Goal: Information Seeking & Learning: Learn about a topic

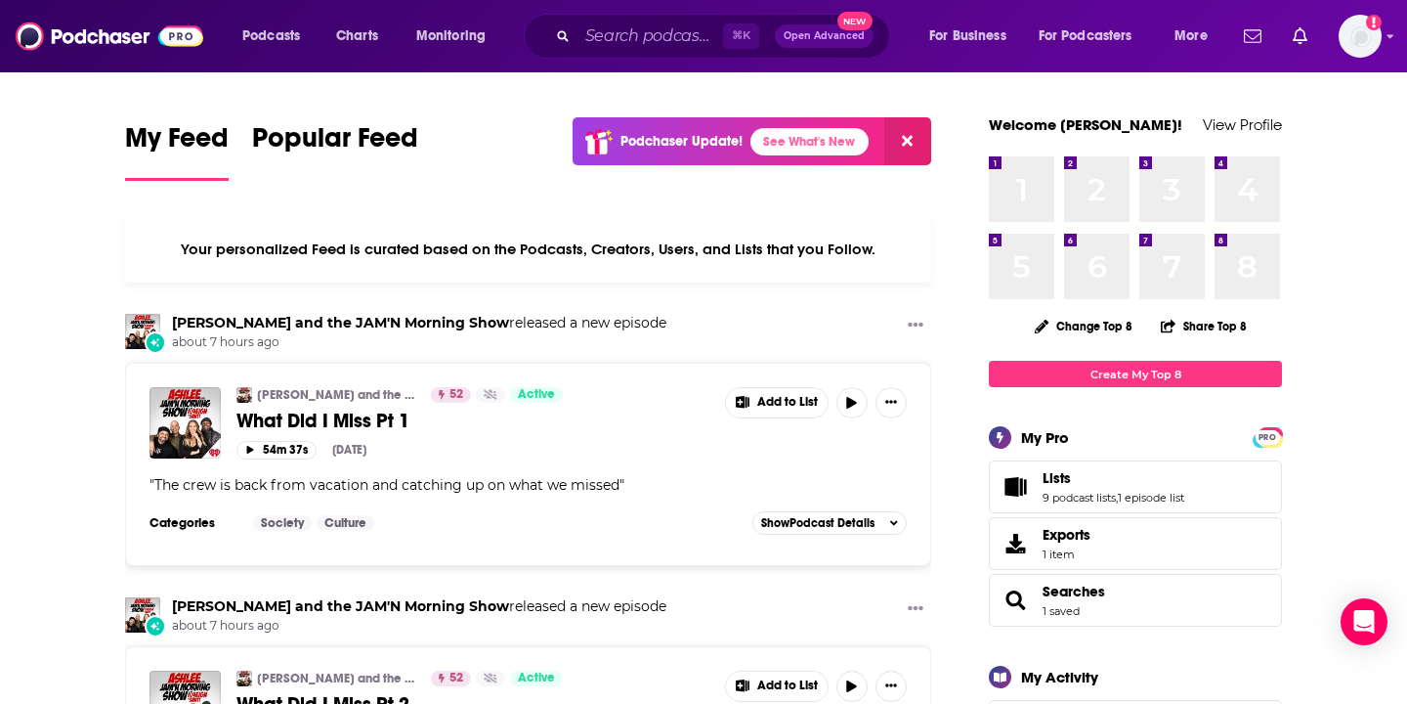
click at [926, 267] on div "Your personalized Feed is curated based on the Podcasts, Creators, Users, and L…" at bounding box center [528, 249] width 806 height 66
click at [274, 38] on span "Podcasts" at bounding box center [271, 35] width 58 height 27
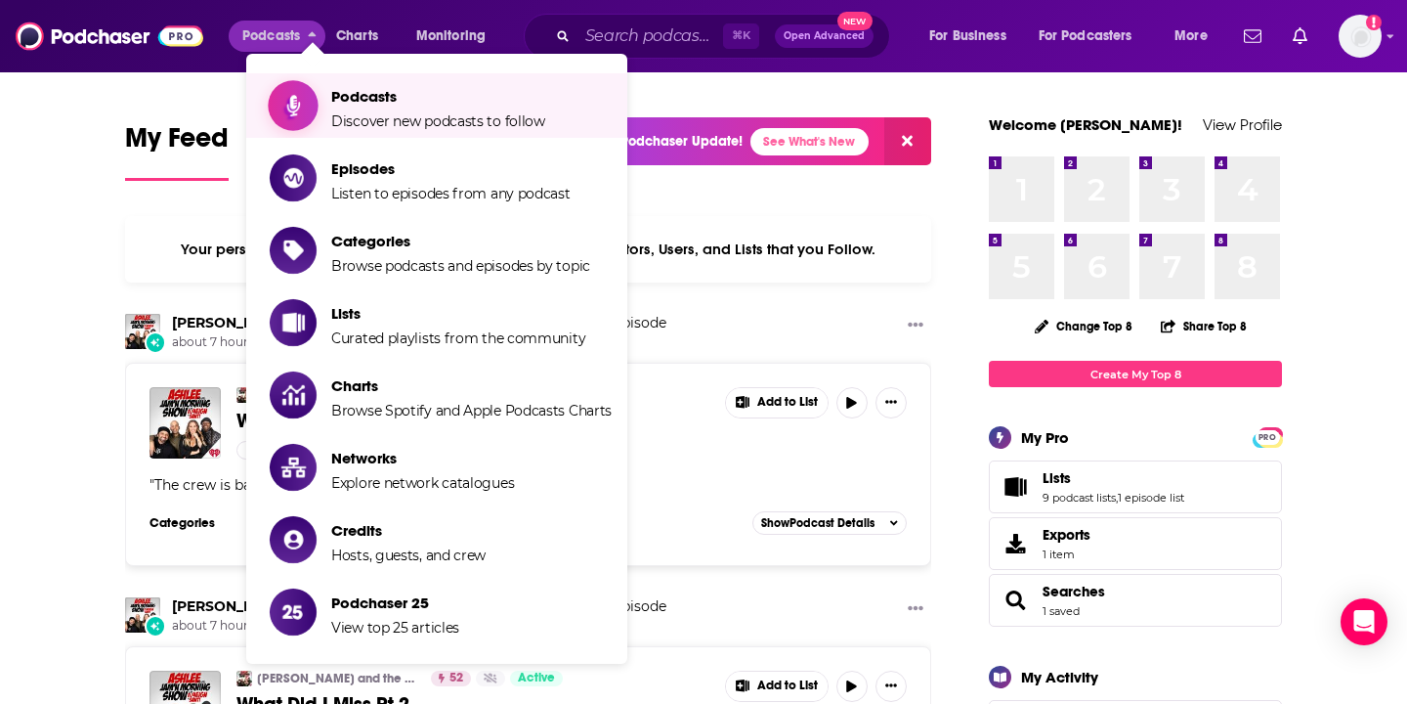
click at [338, 102] on span "Podcasts" at bounding box center [438, 96] width 214 height 19
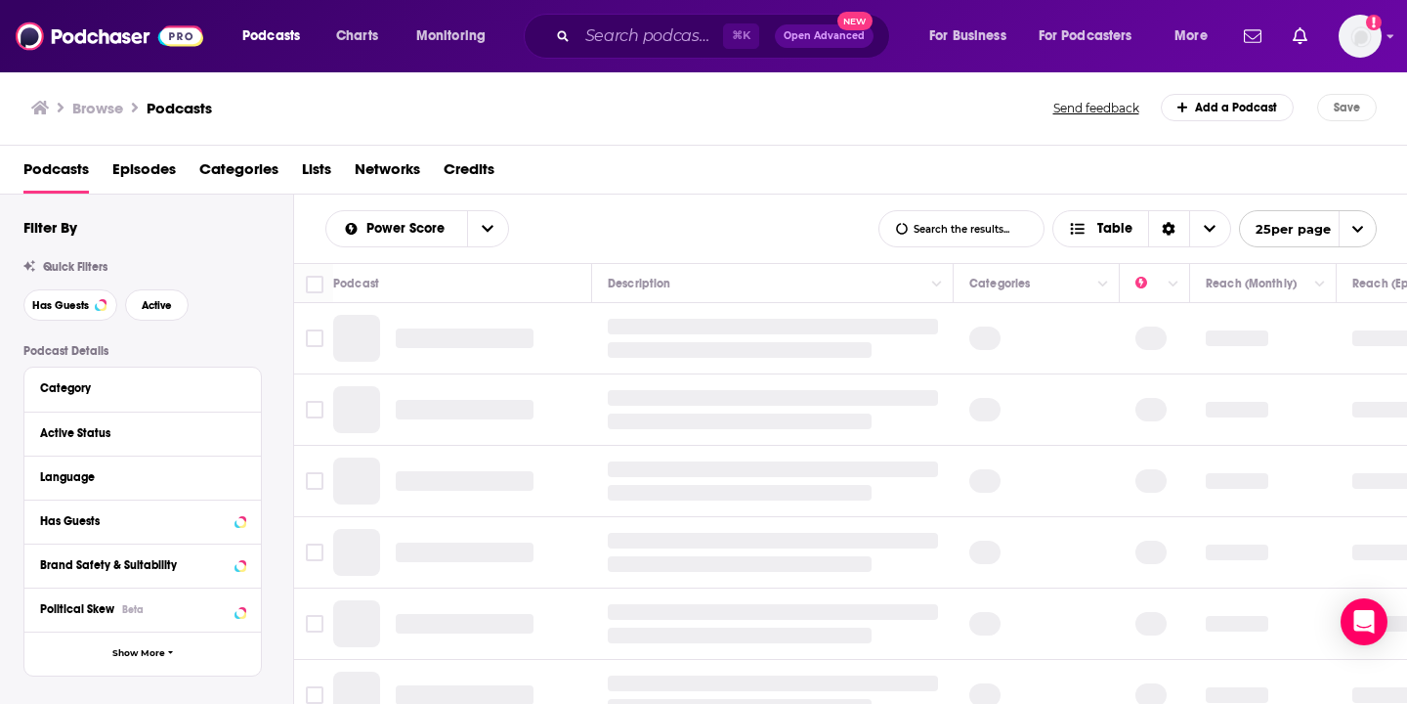
click at [638, 206] on div "Power Score List Search Input Search the results... Table List Search Input Sea…" at bounding box center [851, 228] width 1114 height 68
click at [277, 38] on span "Podcasts" at bounding box center [271, 35] width 58 height 27
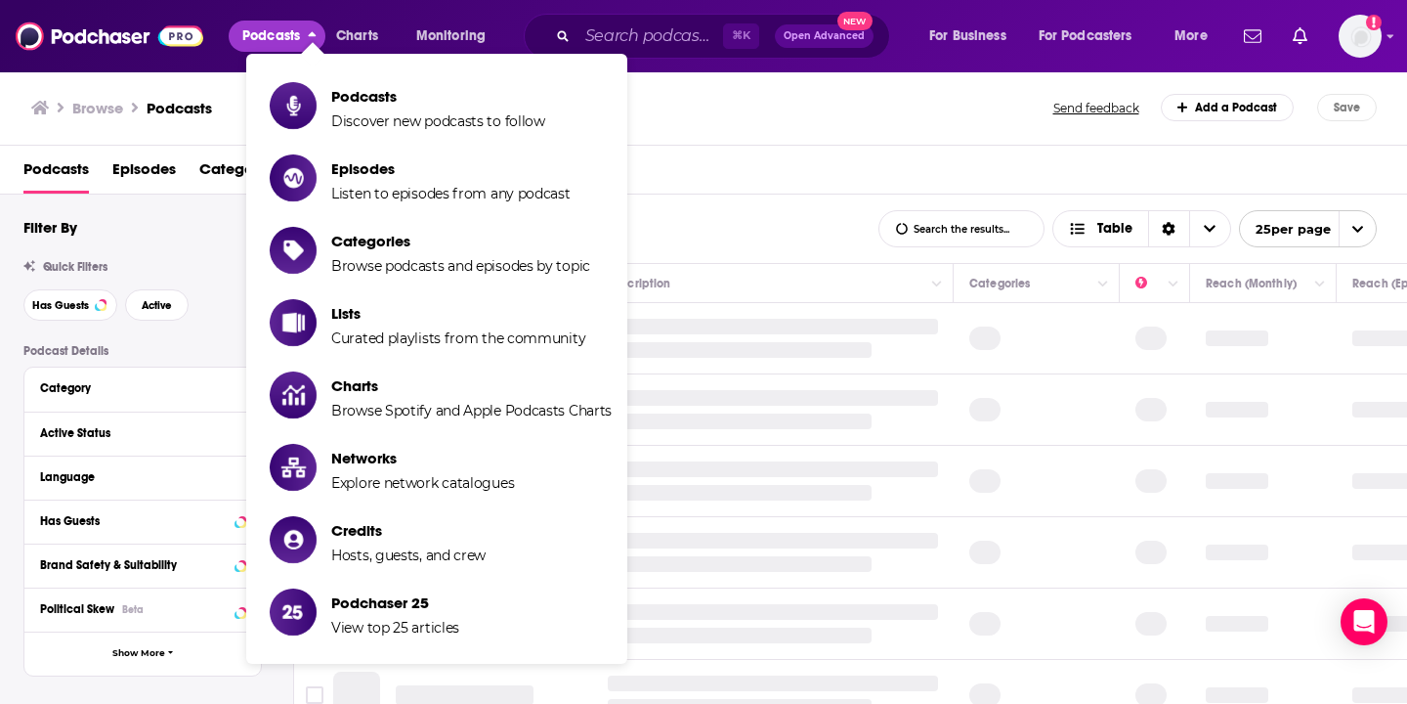
click at [277, 38] on span "Podcasts" at bounding box center [271, 35] width 58 height 27
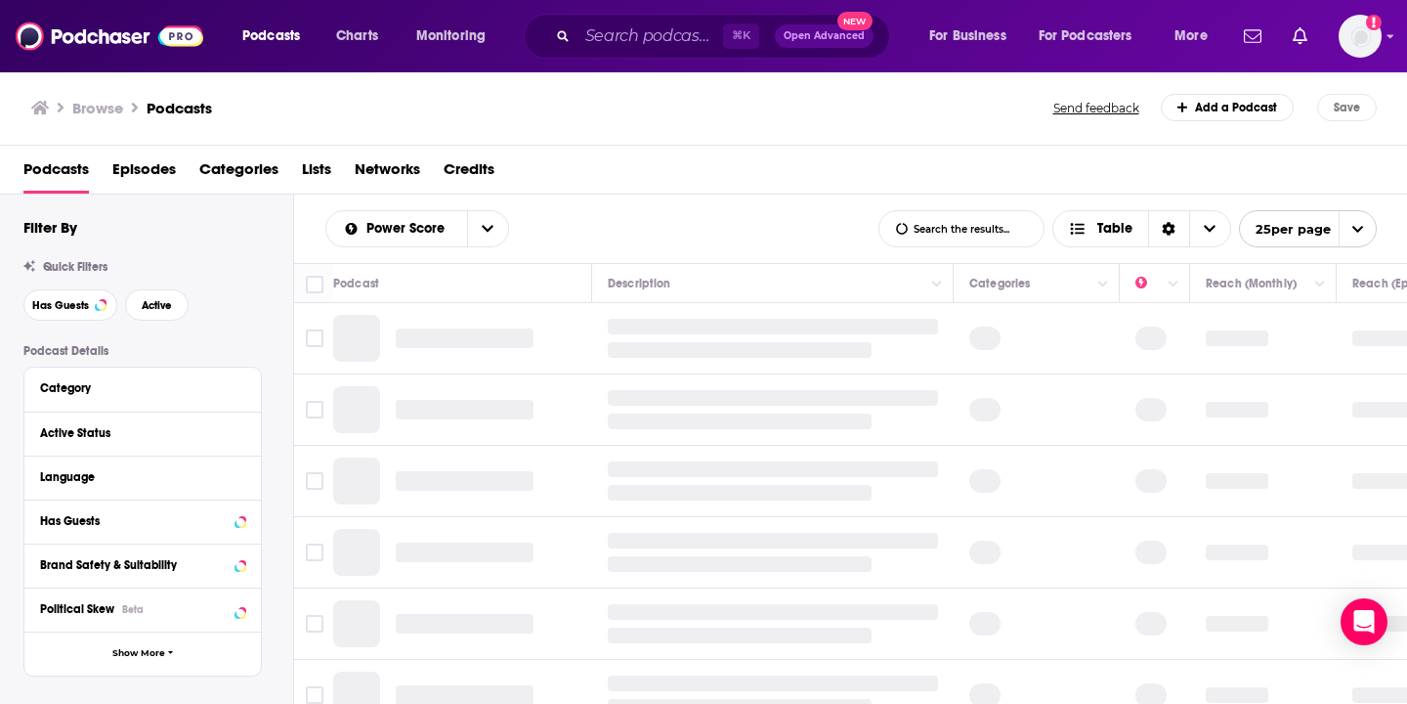
click at [146, 220] on div "Filter By" at bounding box center [158, 227] width 270 height 19
click at [108, 176] on div "Podcasts Episodes Categories Lists Networks Credits" at bounding box center [707, 173] width 1369 height 40
click at [134, 173] on span "Episodes" at bounding box center [144, 173] width 64 height 40
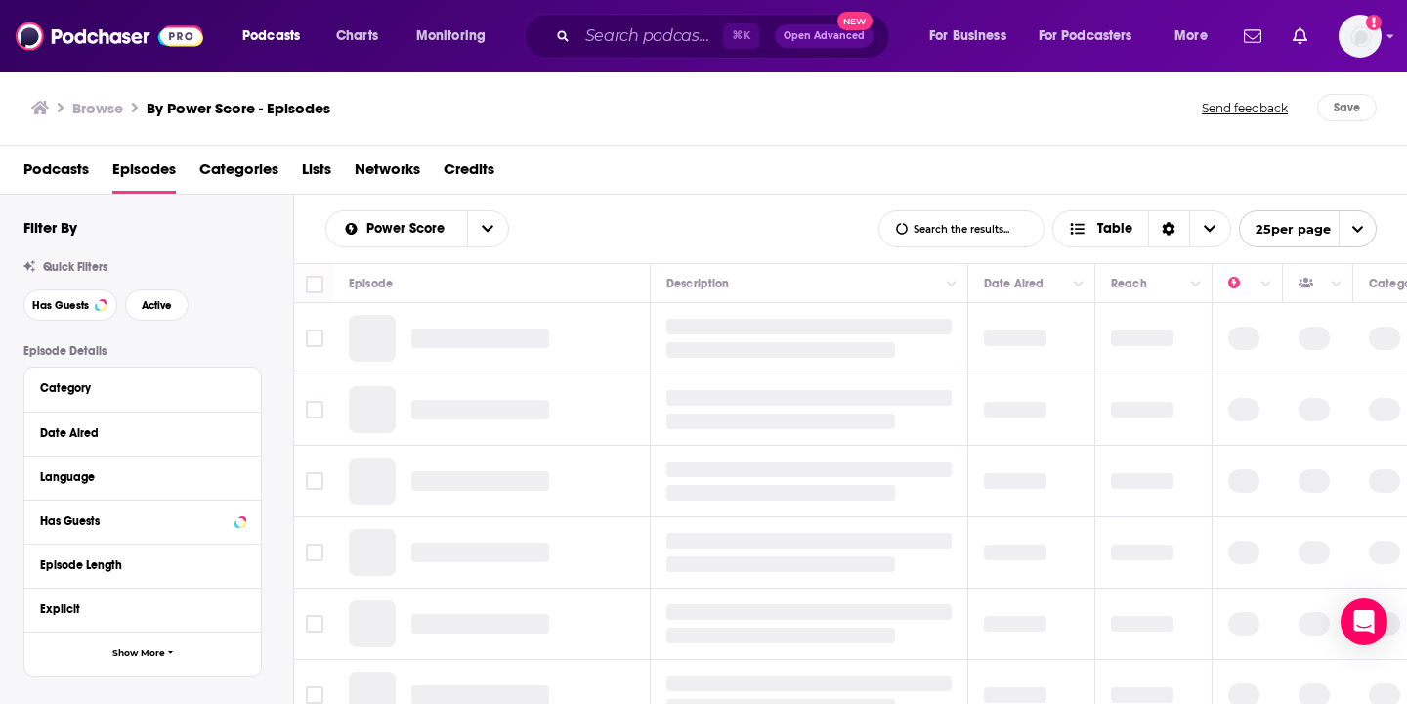
click at [59, 176] on span "Podcasts" at bounding box center [55, 173] width 65 height 40
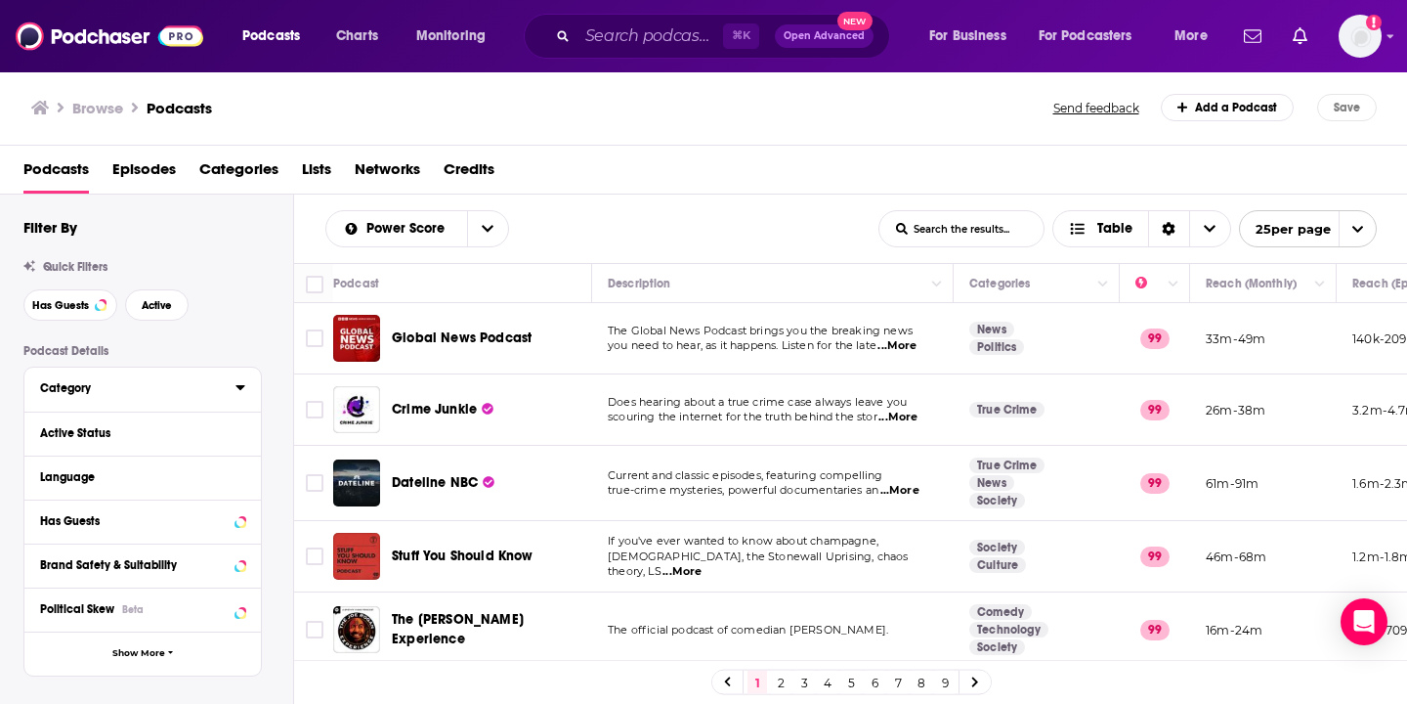
click at [153, 385] on div "Category" at bounding box center [131, 388] width 183 height 14
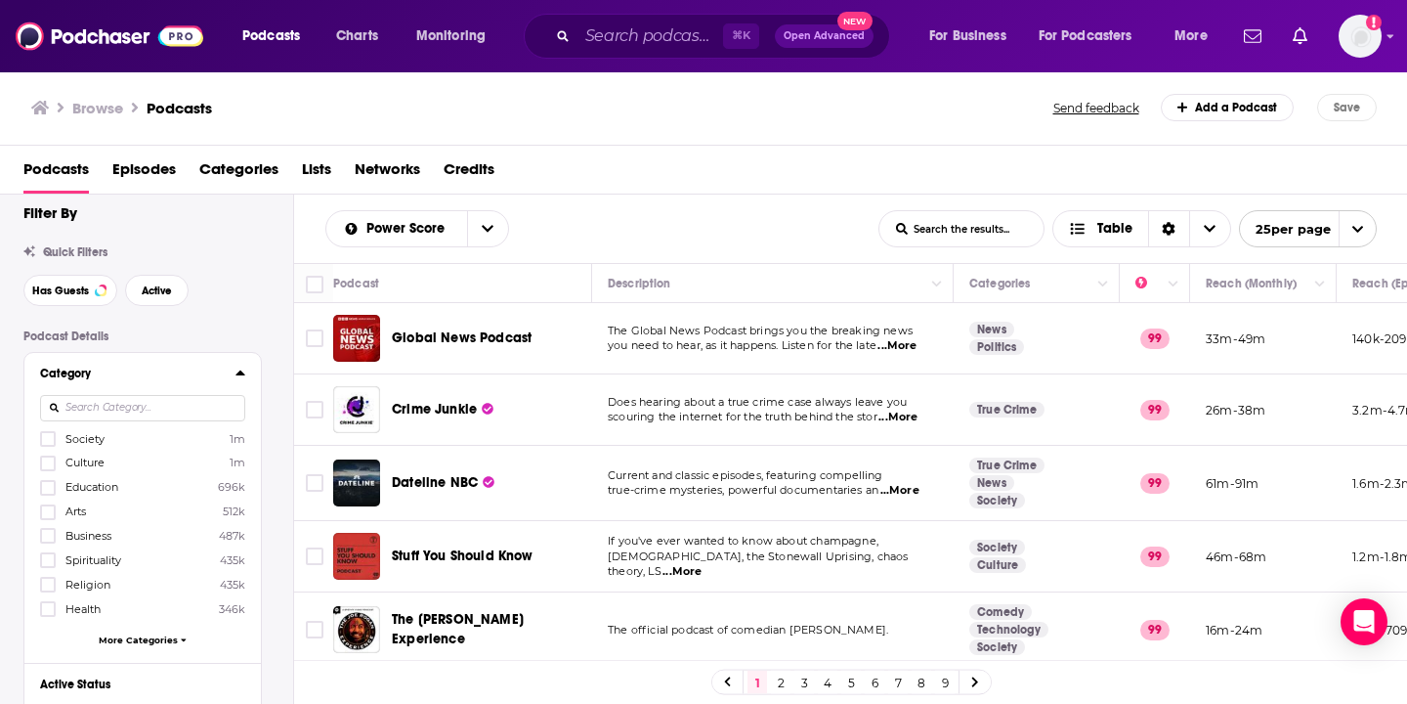
scroll to position [13, 0]
click at [98, 407] on input at bounding box center [142, 410] width 205 height 26
type input "P"
type input "a"
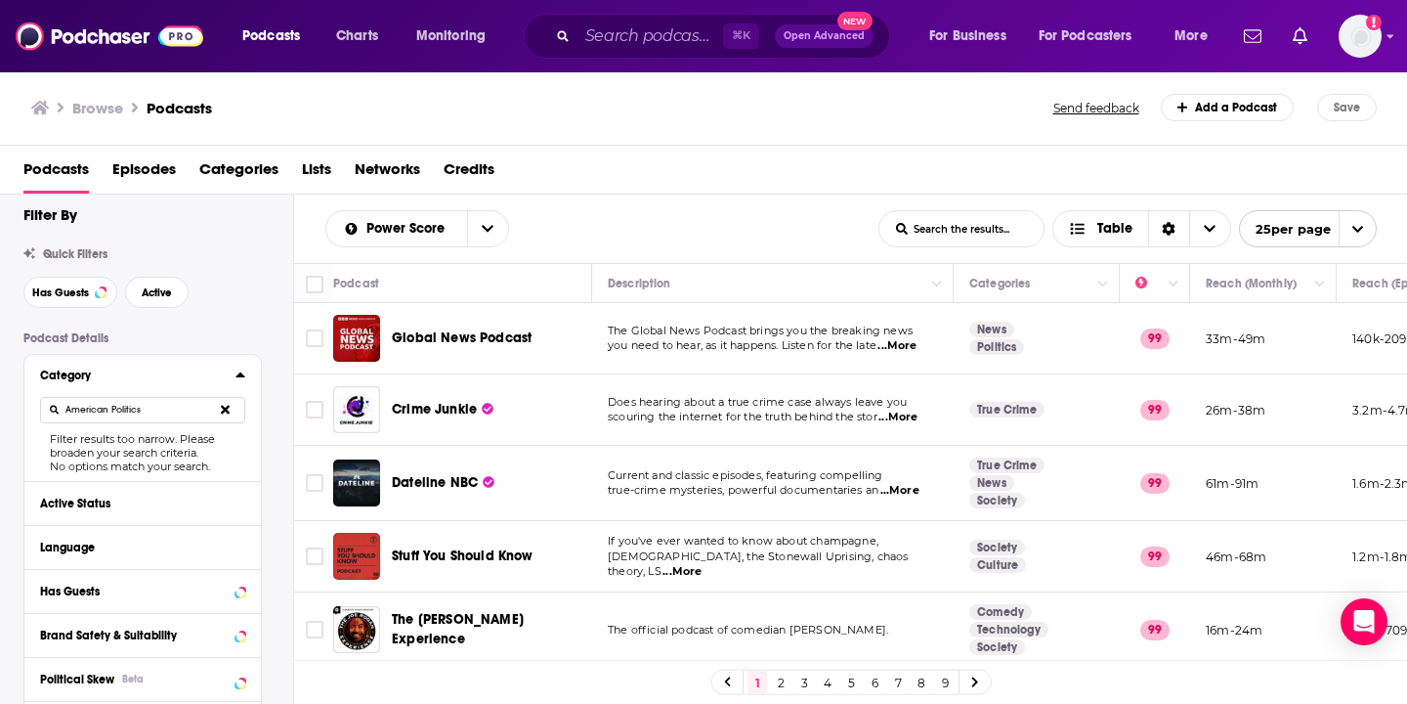
type input "American Politics"
drag, startPoint x: 141, startPoint y: 404, endPoint x: 32, endPoint y: 404, distance: 108.5
click at [32, 404] on div "Category American Politics Filter results too narrow. Please broaden your searc…" at bounding box center [142, 418] width 237 height 126
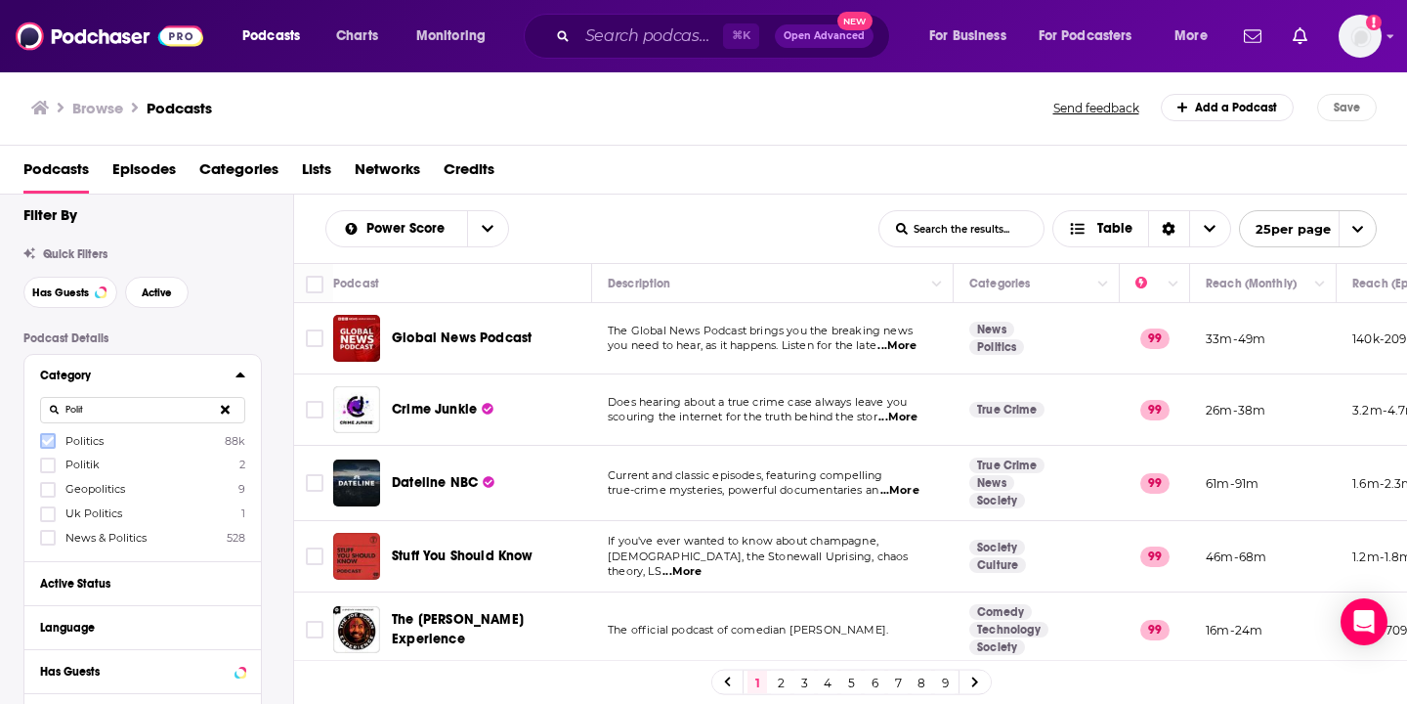
type input "Polit"
click at [47, 438] on icon at bounding box center [48, 441] width 12 height 12
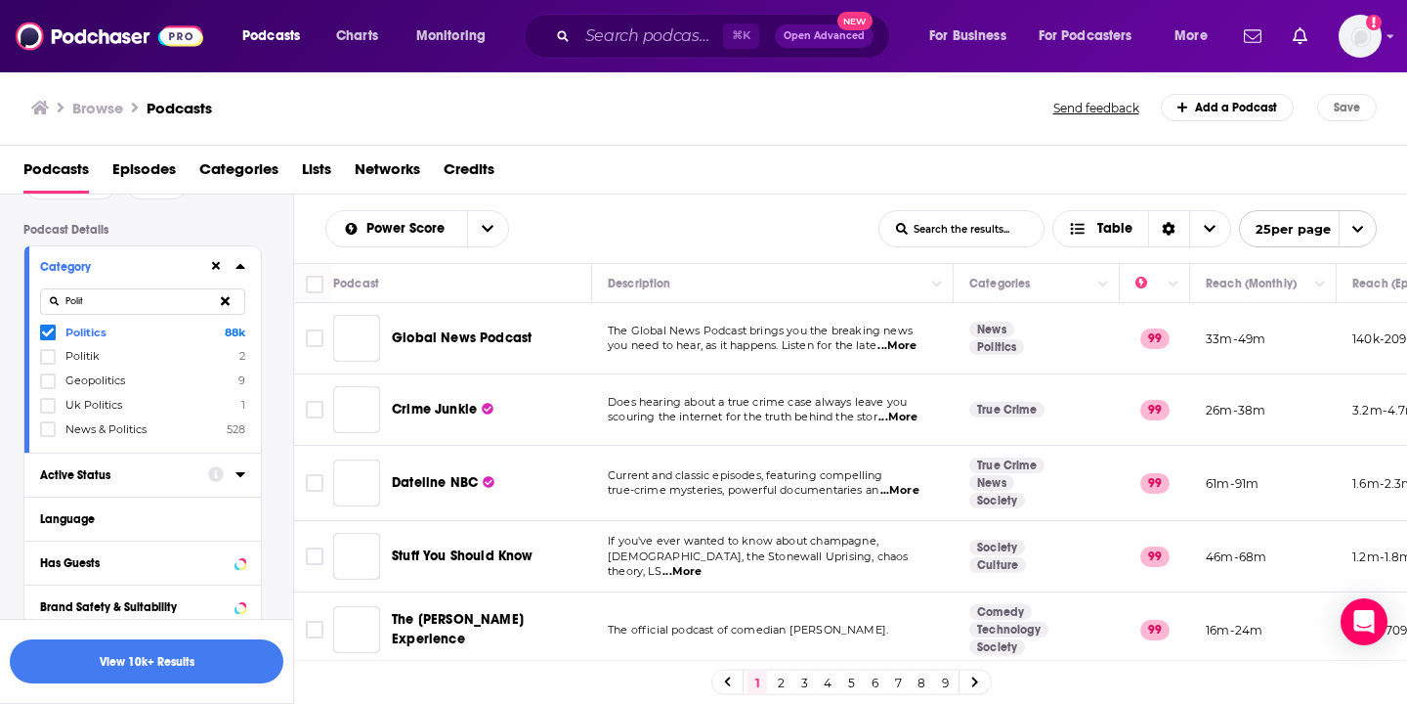
scroll to position [235, 0]
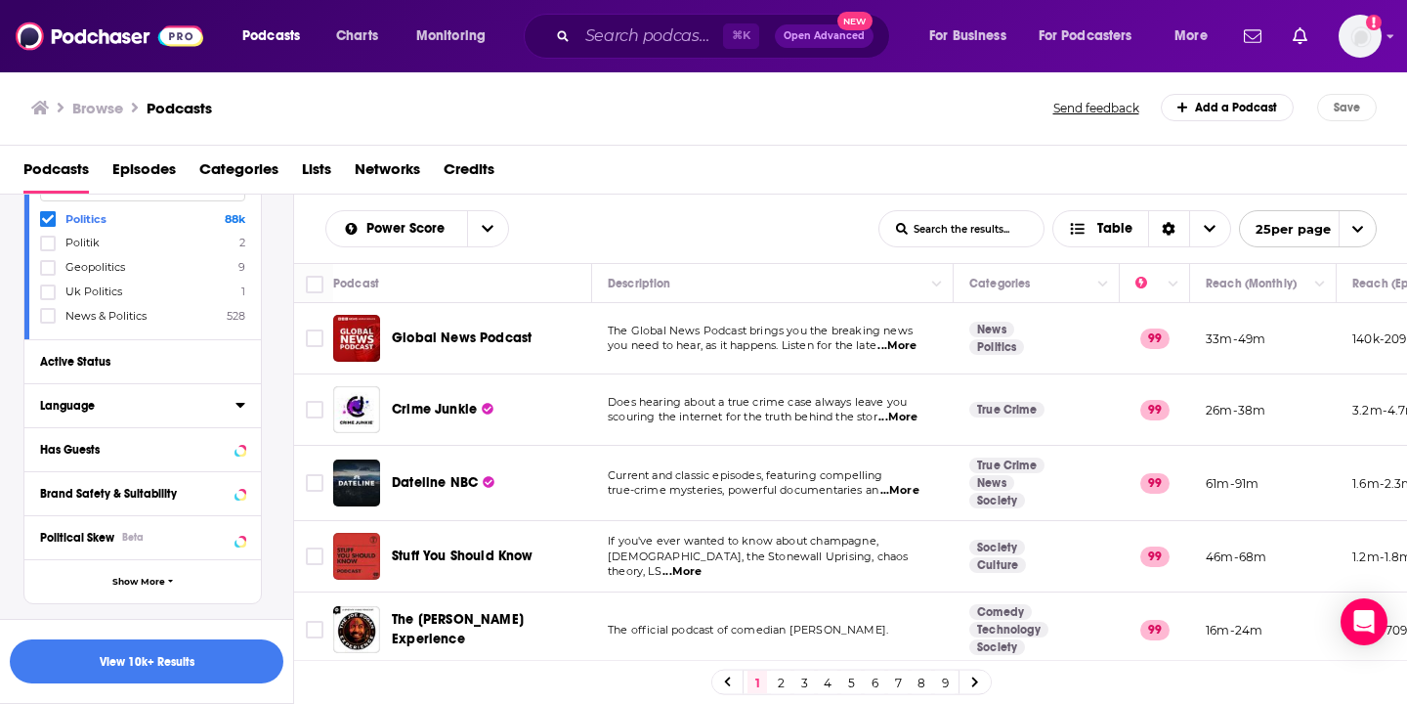
click at [237, 406] on icon at bounding box center [241, 405] width 10 height 16
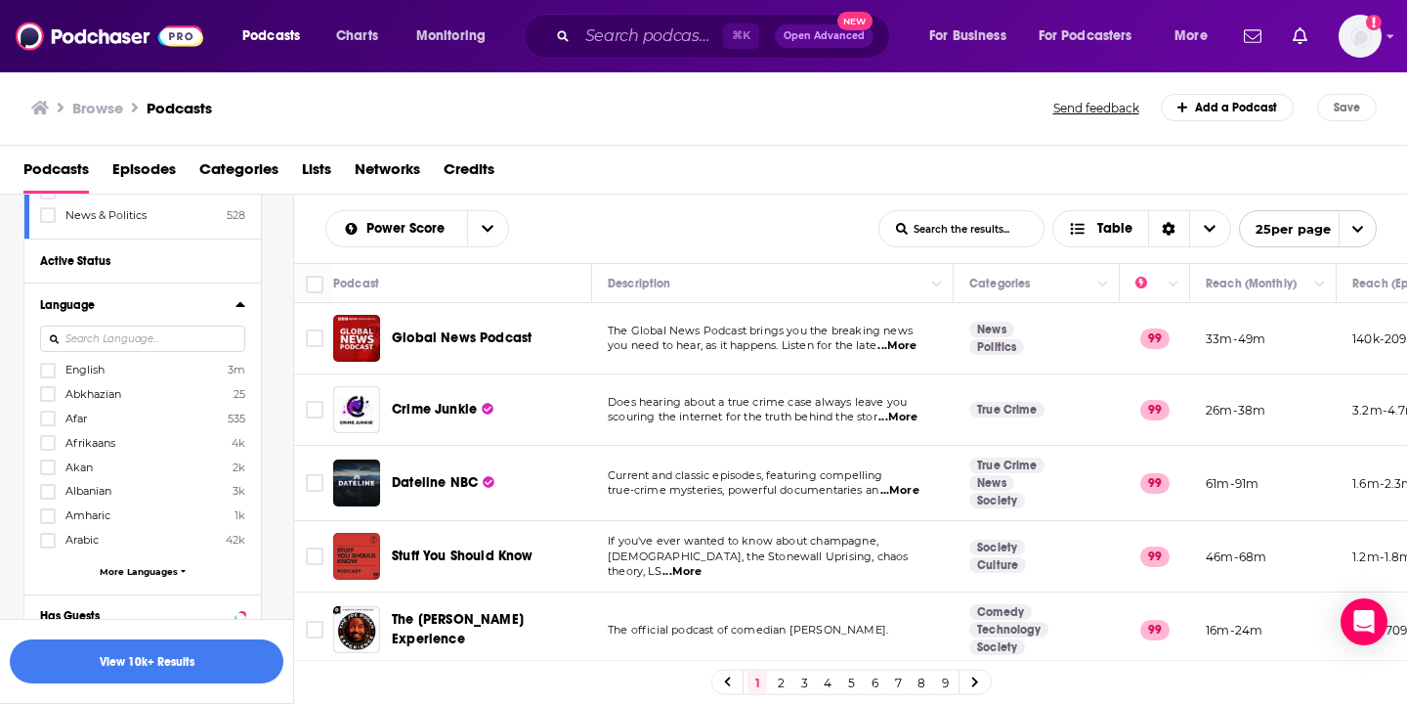
scroll to position [333, 0]
click at [48, 371] on icon at bounding box center [48, 372] width 12 height 12
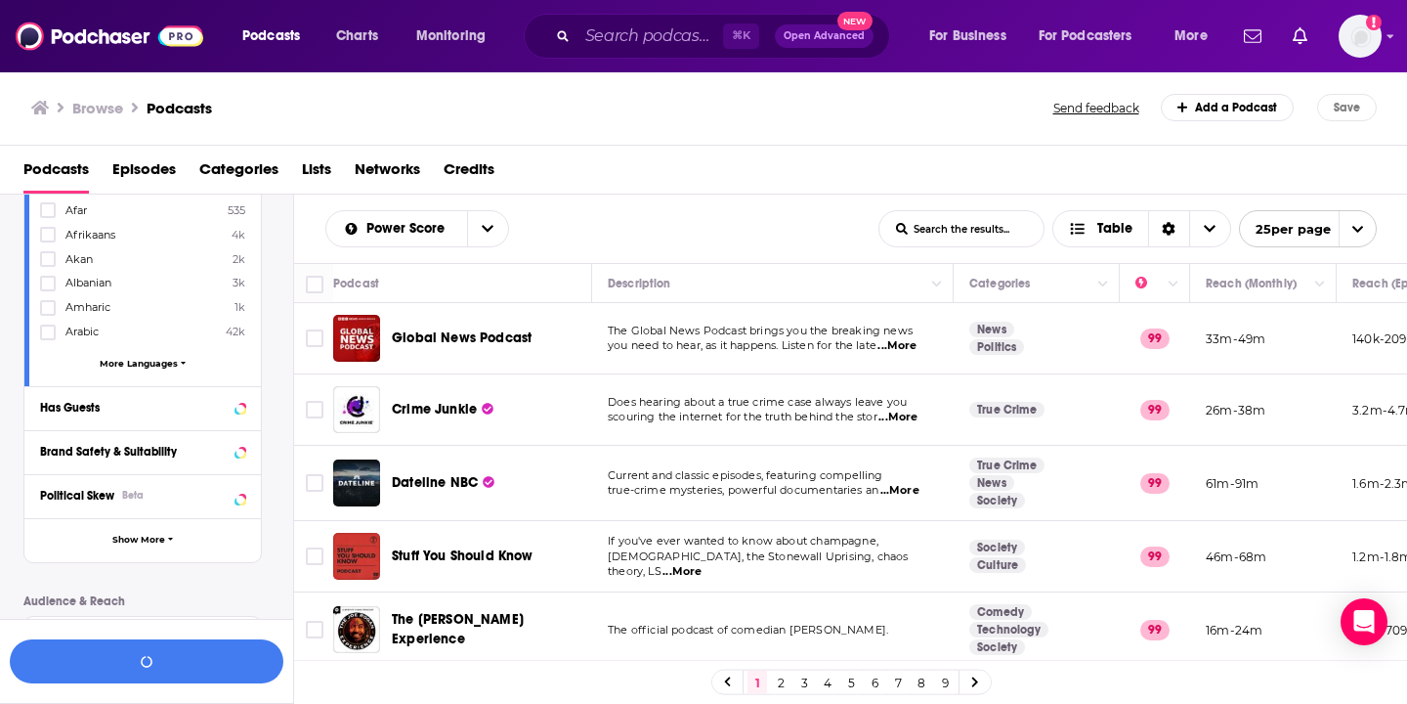
scroll to position [559, 0]
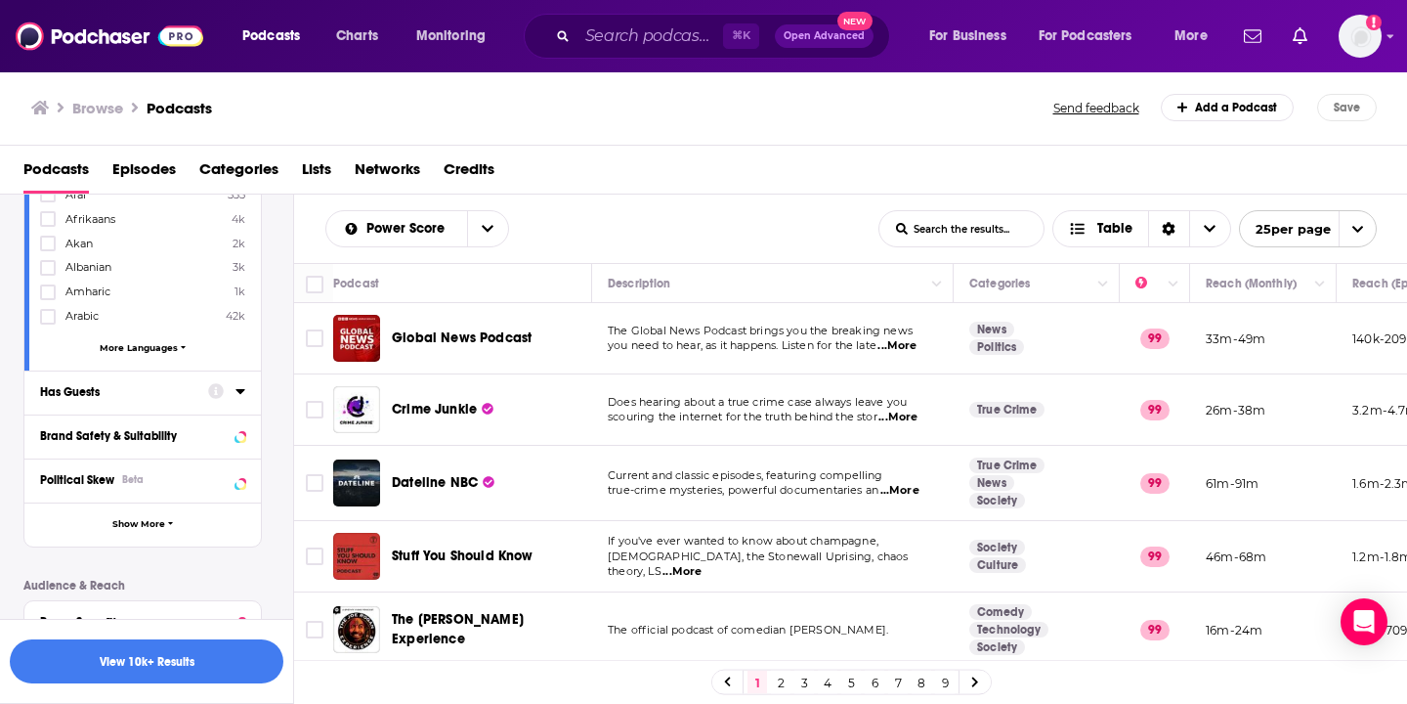
click at [244, 390] on icon at bounding box center [240, 391] width 9 height 5
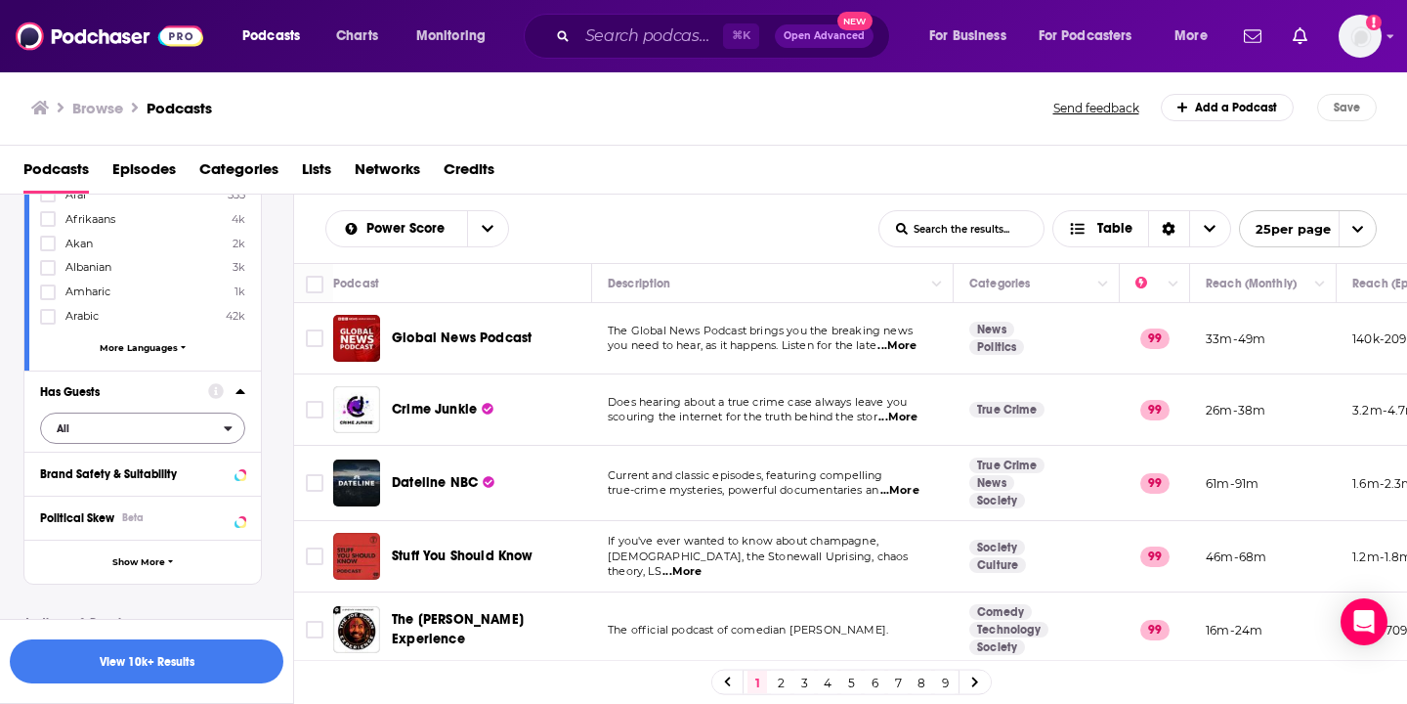
click at [225, 427] on icon "open menu" at bounding box center [229, 429] width 8 height 5
click at [166, 494] on span "496k" at bounding box center [201, 492] width 84 height 11
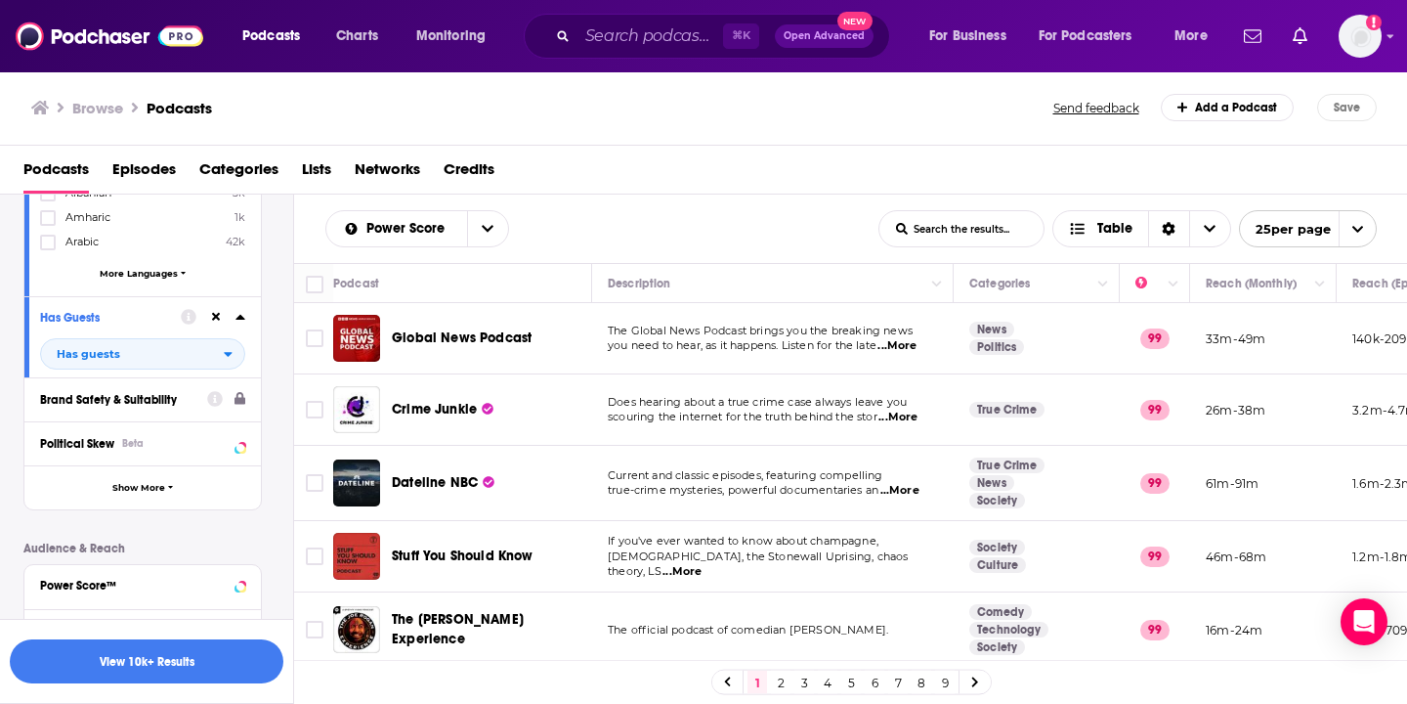
scroll to position [632, 0]
click at [236, 447] on icon at bounding box center [241, 444] width 10 height 16
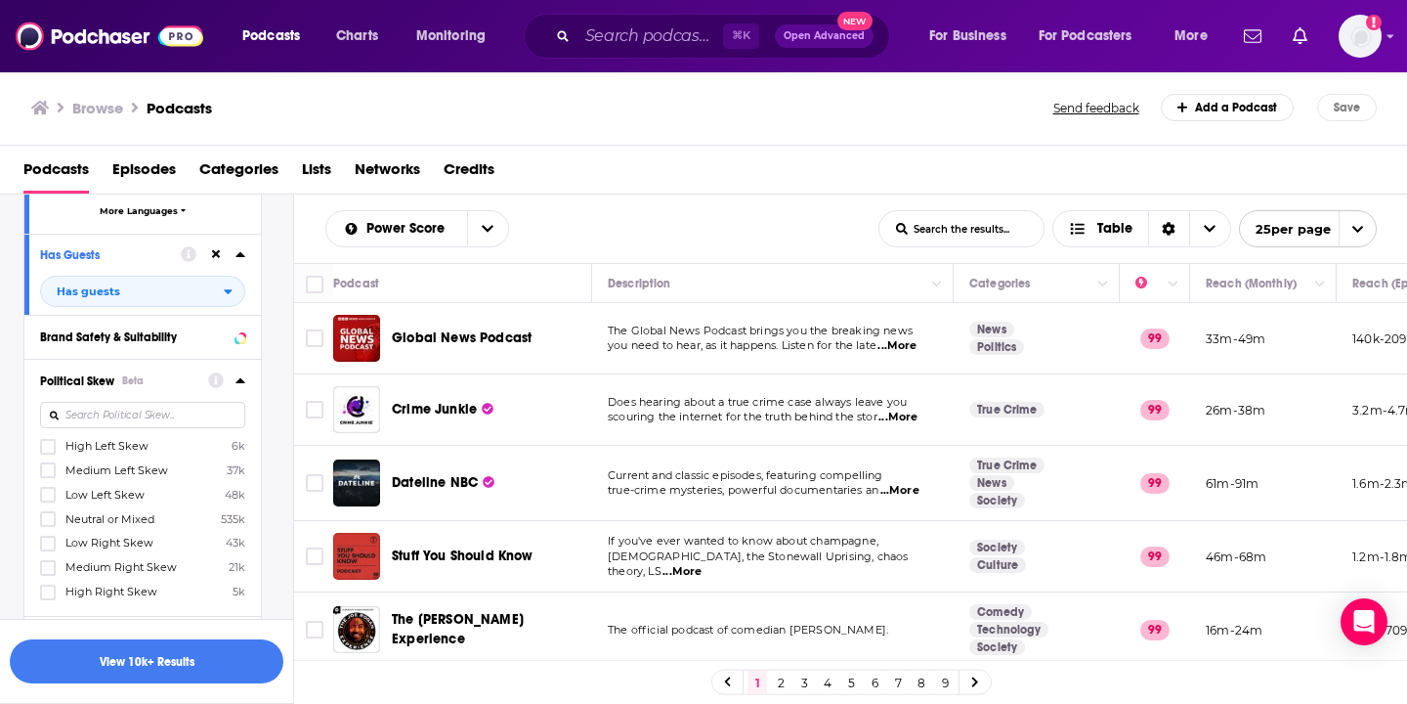
scroll to position [704, 0]
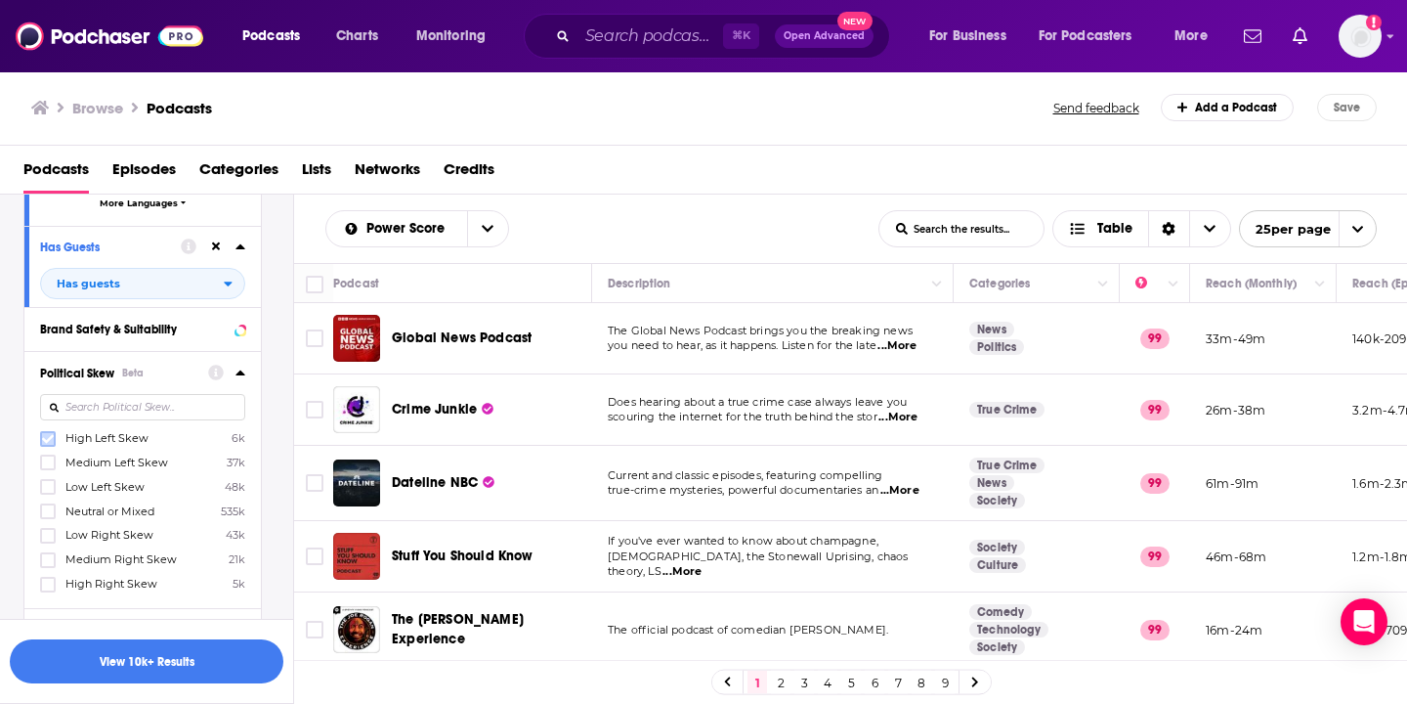
click at [43, 437] on icon at bounding box center [48, 438] width 12 height 9
click at [152, 672] on button "View 661 Results" at bounding box center [147, 661] width 274 height 44
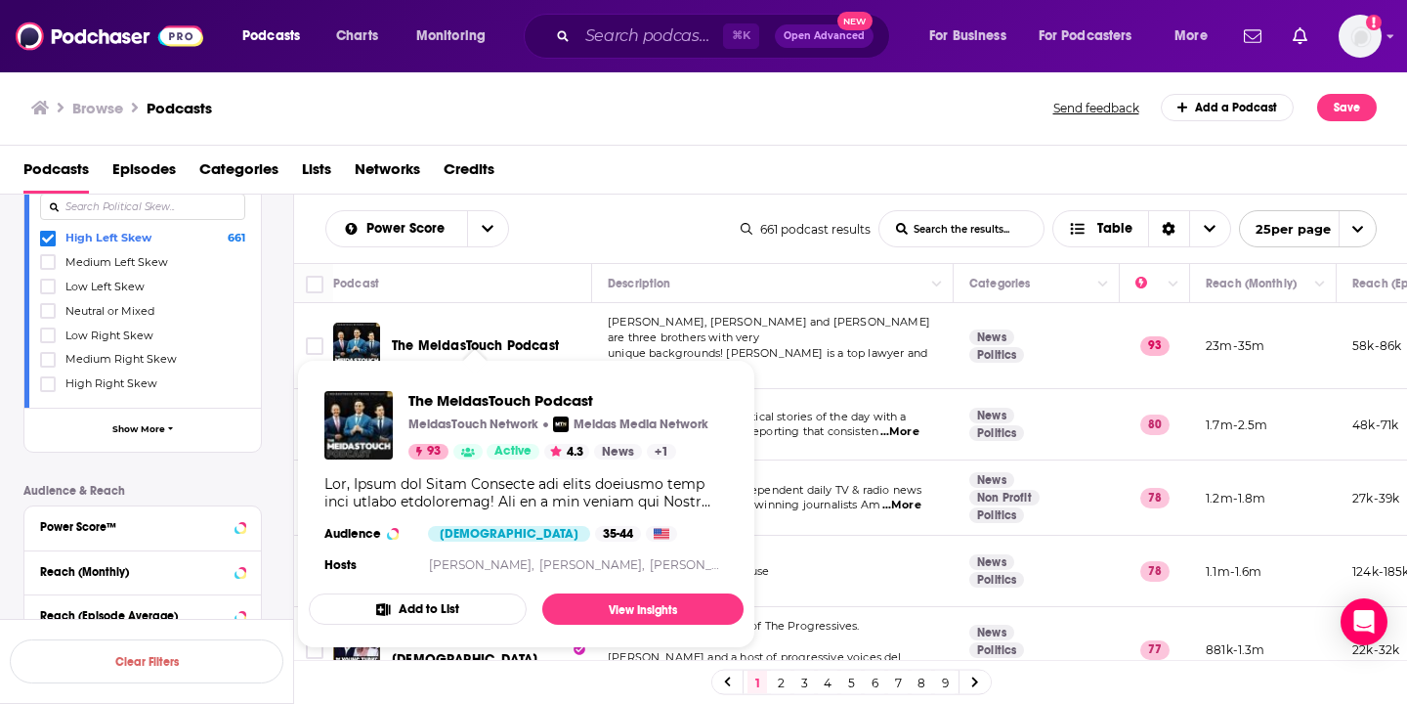
click at [422, 337] on span "The MeidasTouch Podcast" at bounding box center [475, 345] width 167 height 17
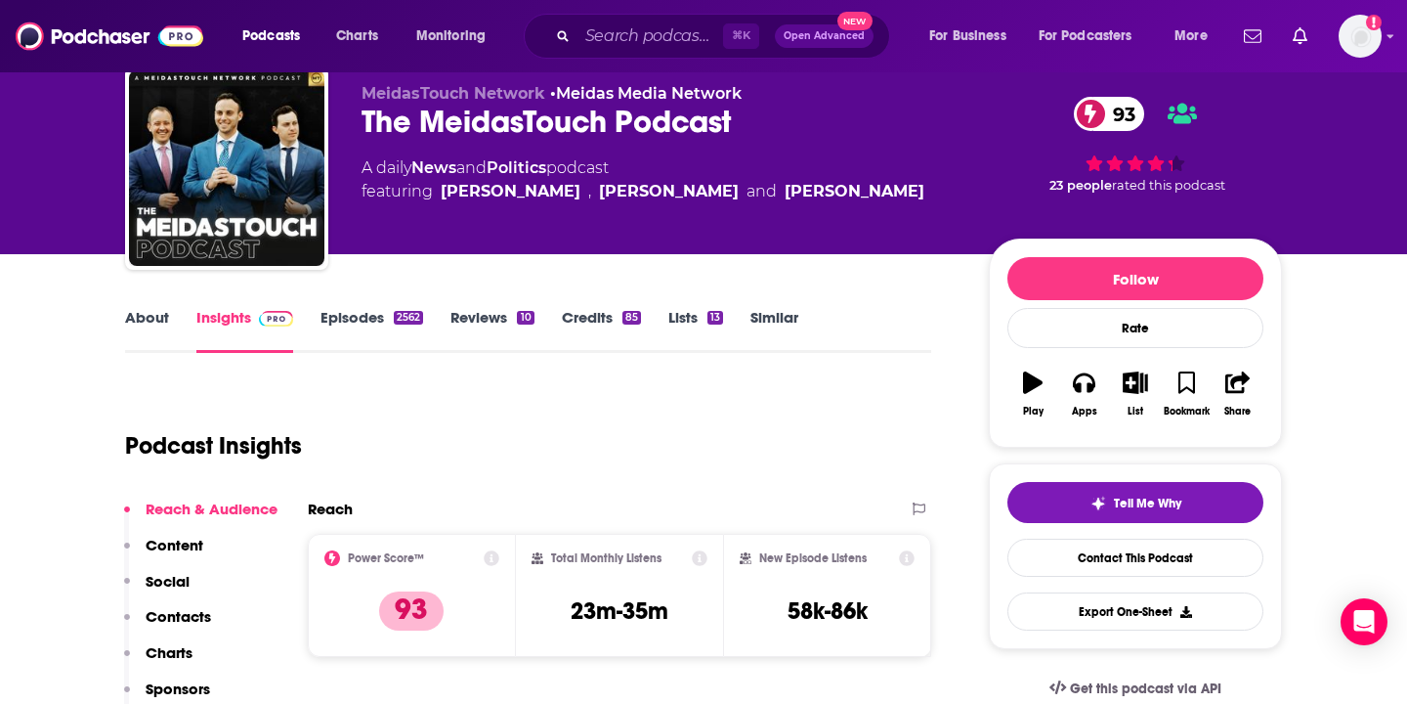
scroll to position [65, 0]
click at [156, 320] on link "About" at bounding box center [147, 330] width 44 height 45
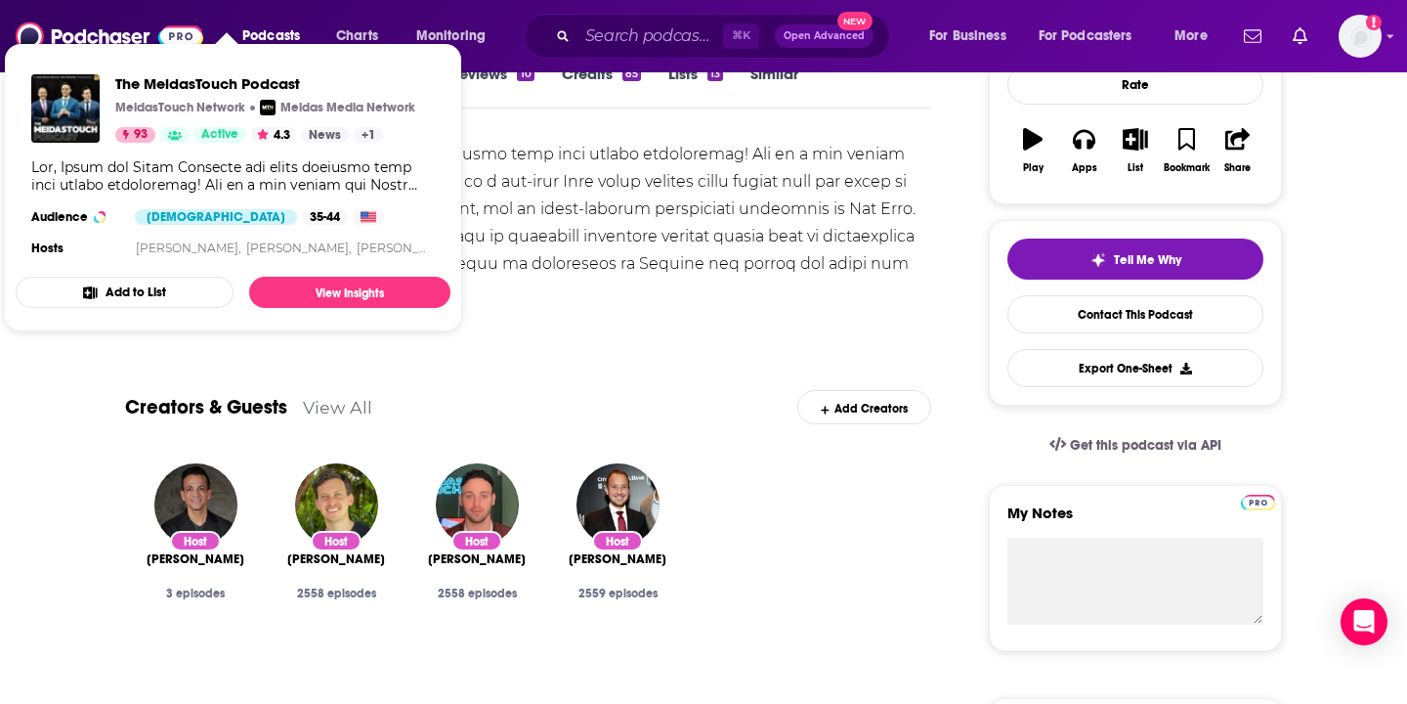
scroll to position [275, 0]
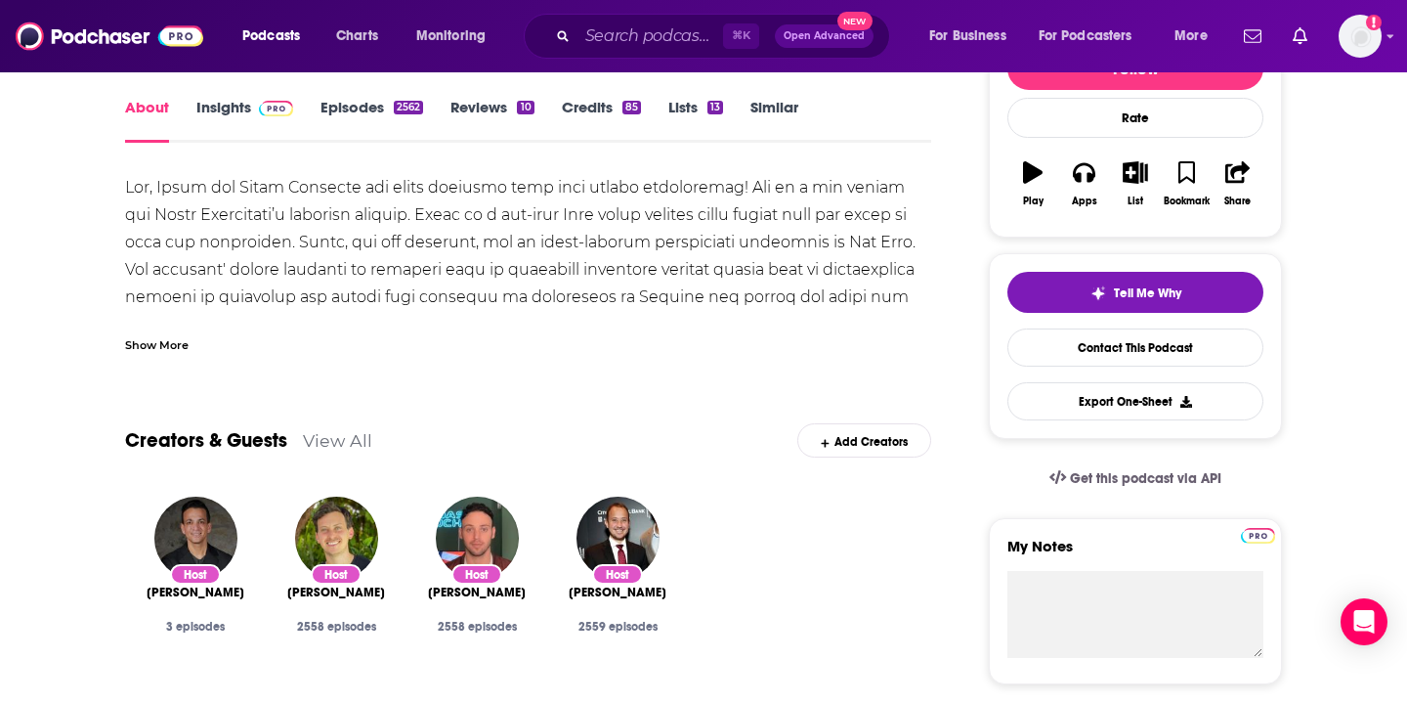
click at [511, 397] on div "Creators & Guests View All Add Creators" at bounding box center [528, 428] width 806 height 105
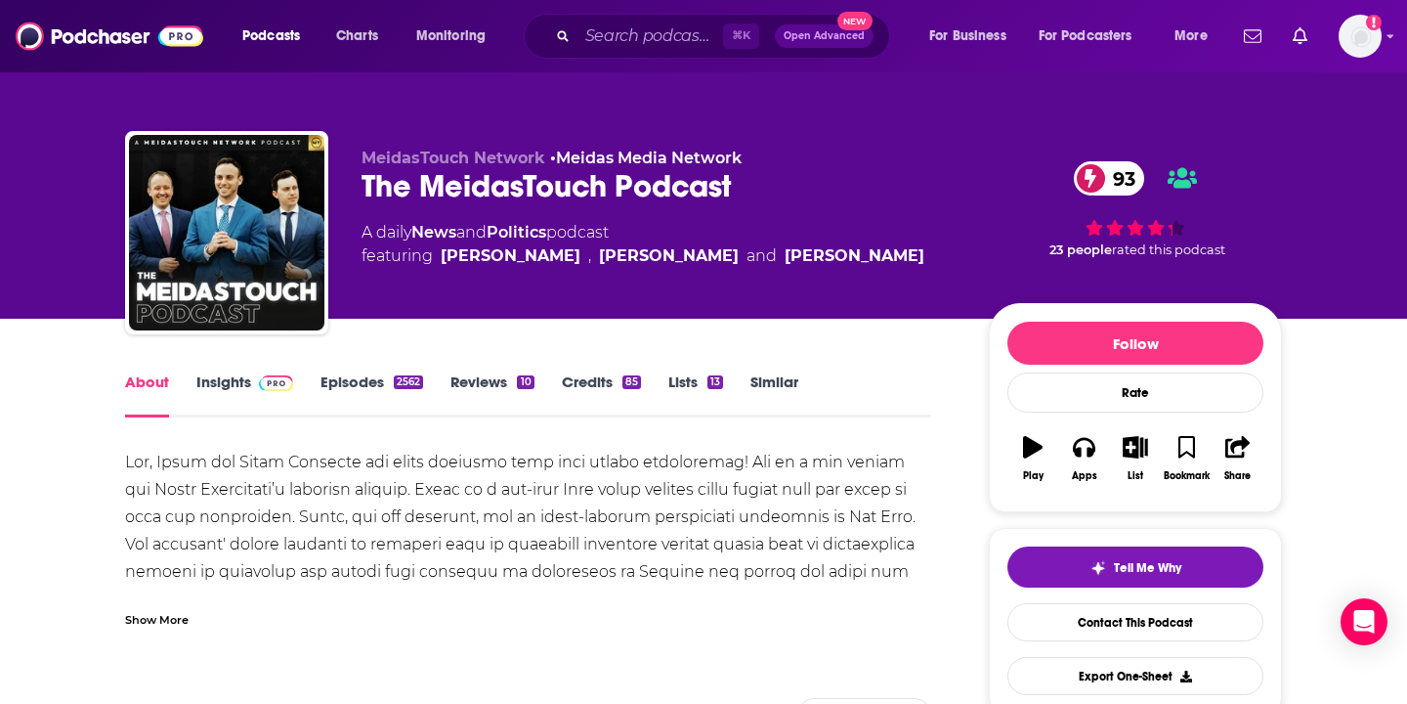
scroll to position [0, 0]
